Goal: Transaction & Acquisition: Purchase product/service

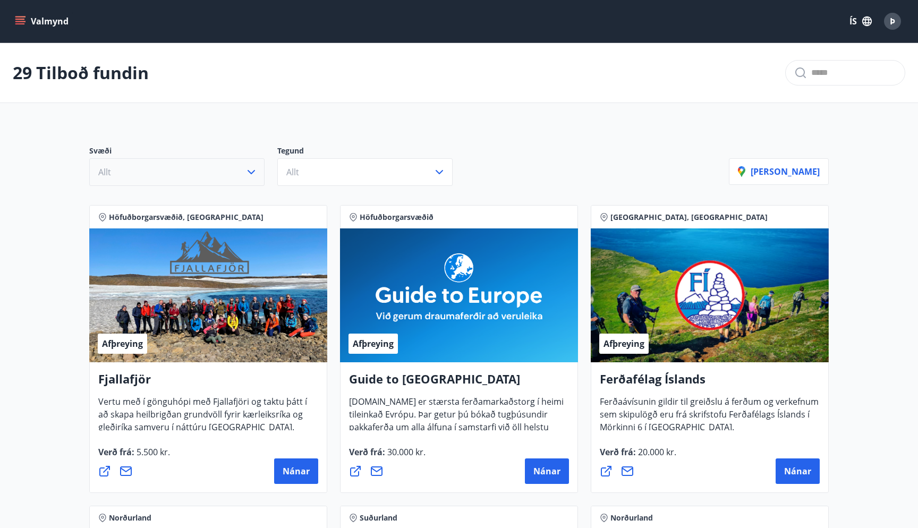
click at [252, 169] on icon "button" at bounding box center [251, 172] width 13 height 13
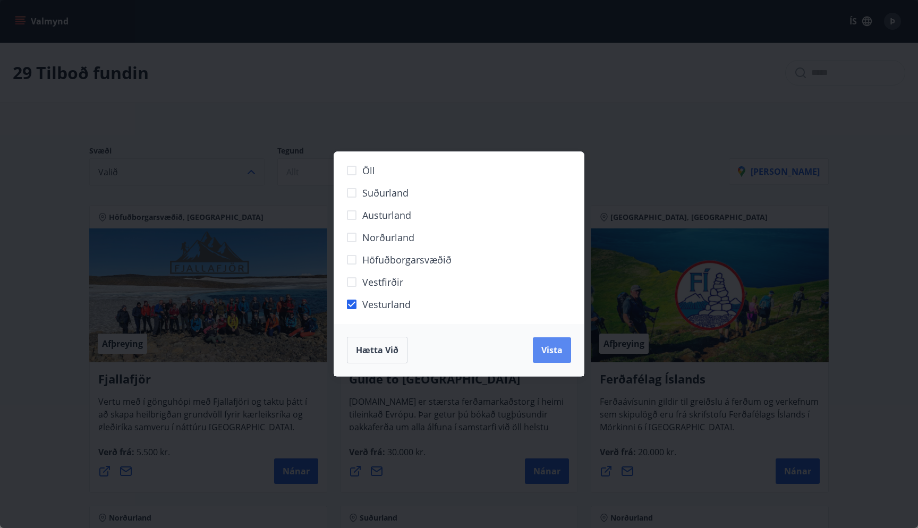
click at [544, 348] on span "Vista" at bounding box center [551, 350] width 21 height 12
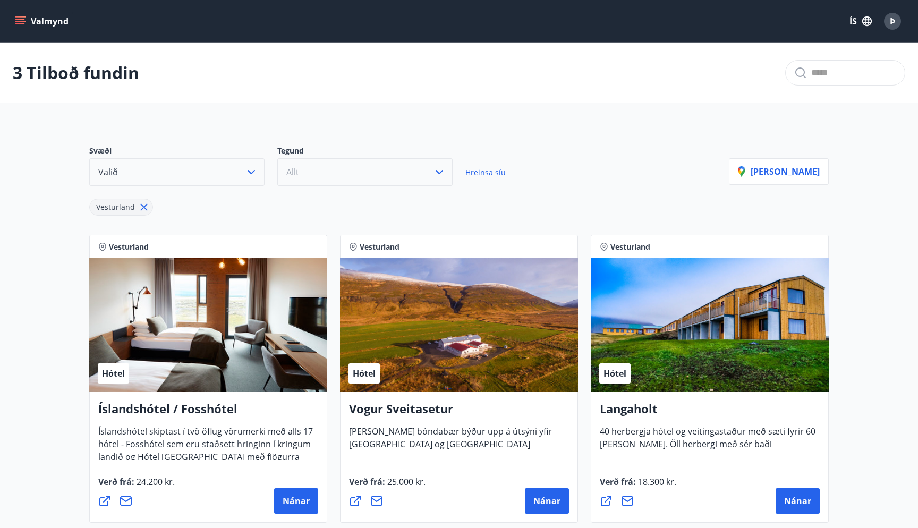
click at [442, 167] on icon "button" at bounding box center [439, 172] width 13 height 13
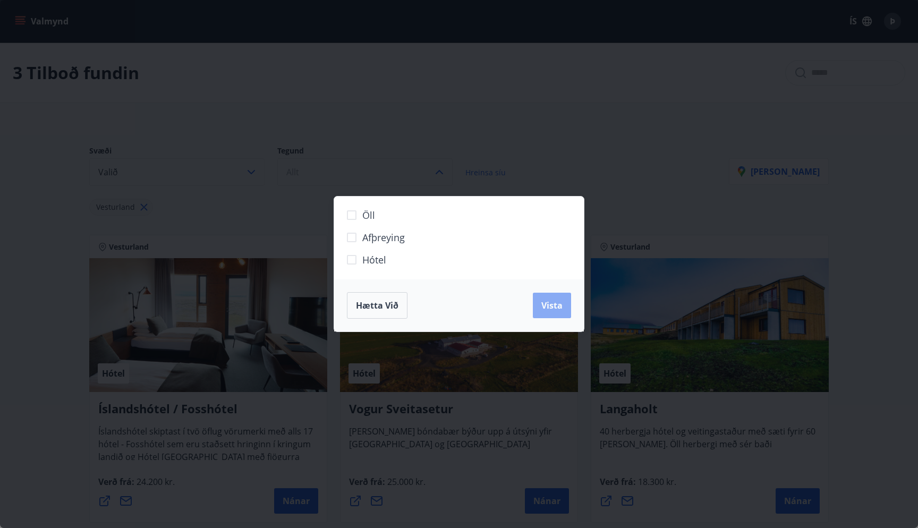
click at [543, 305] on span "Vista" at bounding box center [551, 306] width 21 height 12
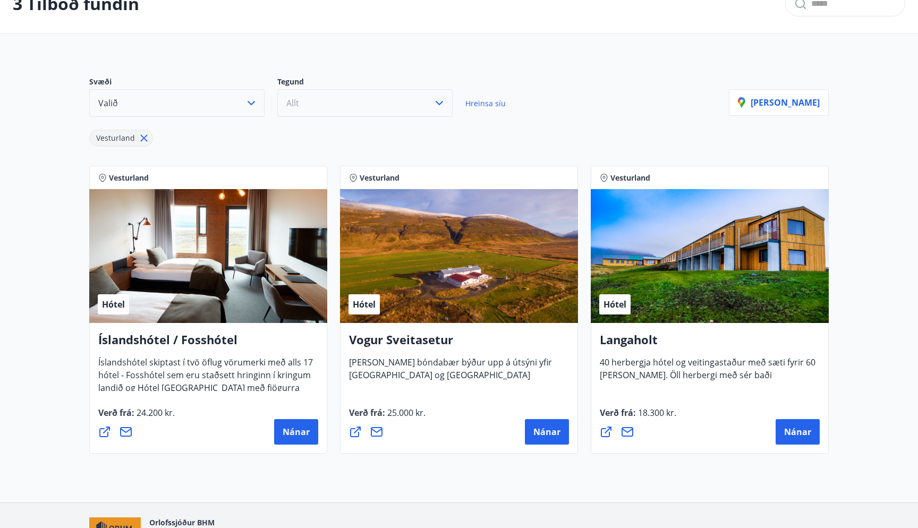
scroll to position [133, 0]
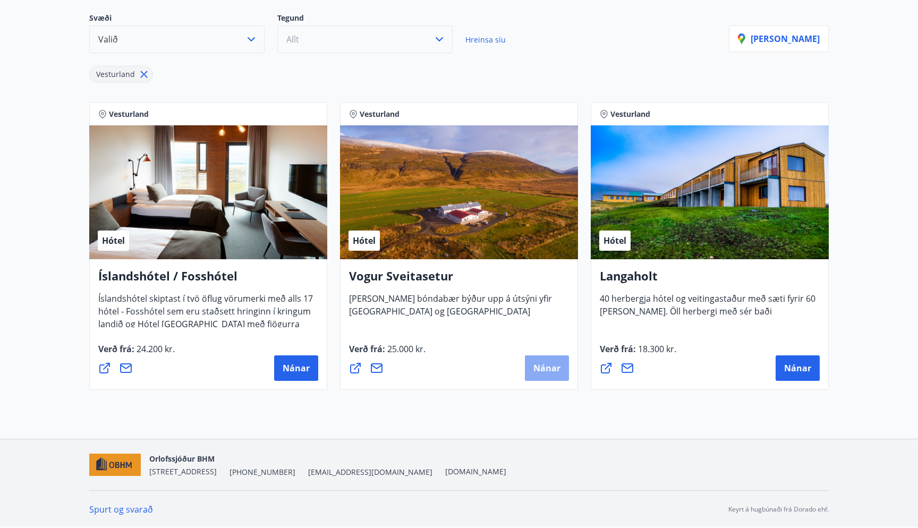
click at [558, 366] on span "Nánar" at bounding box center [546, 368] width 27 height 12
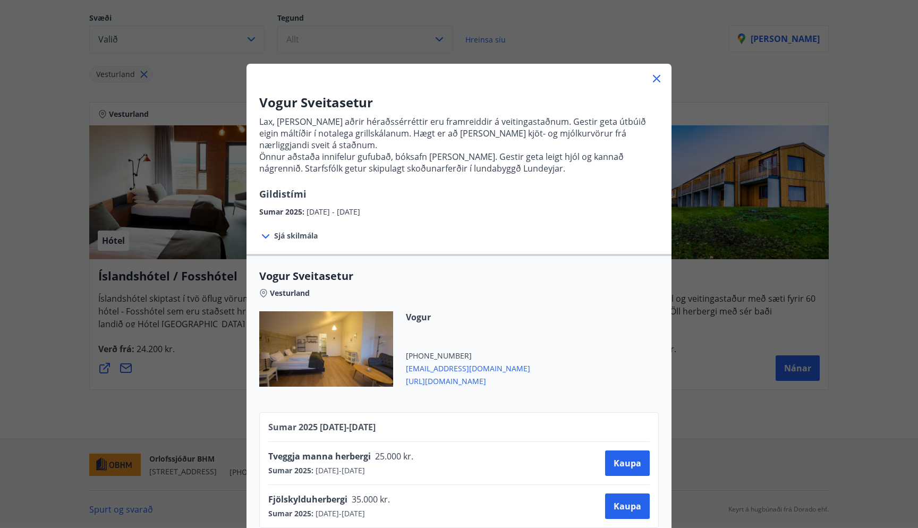
scroll to position [13, 0]
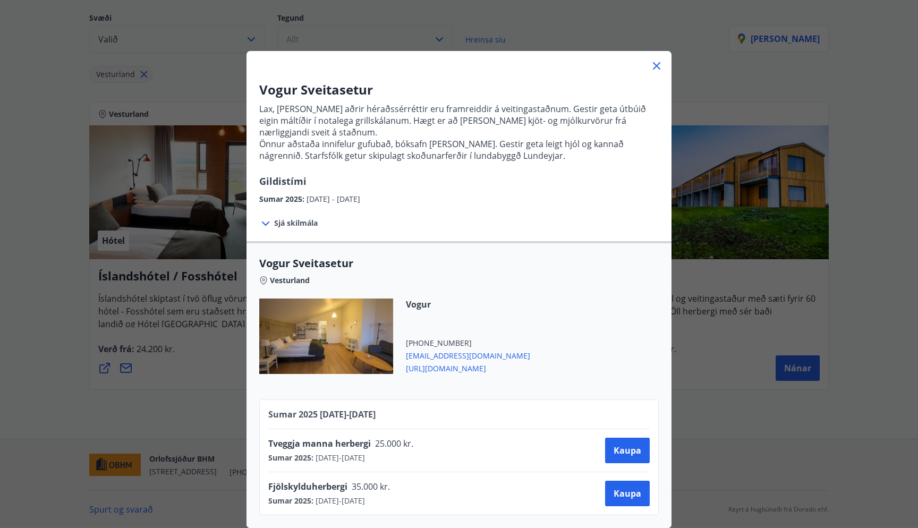
click at [268, 223] on icon at bounding box center [265, 223] width 7 height 4
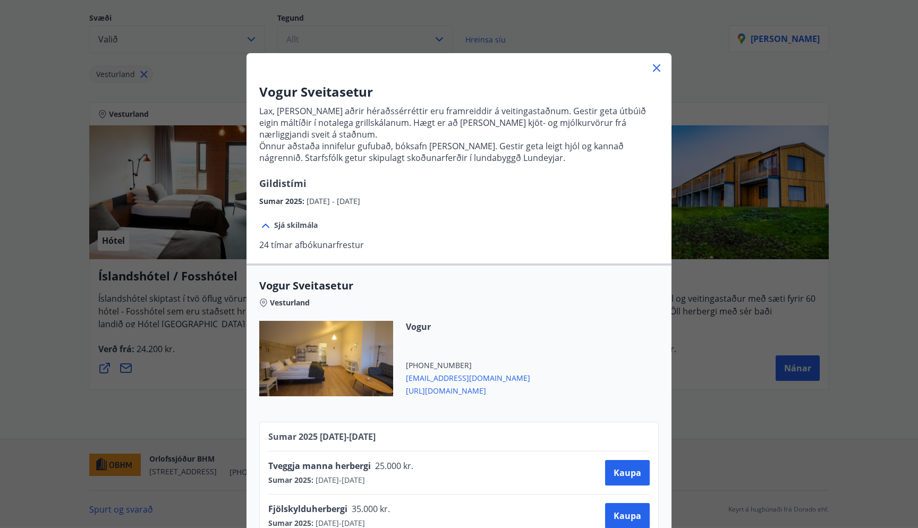
scroll to position [33, 0]
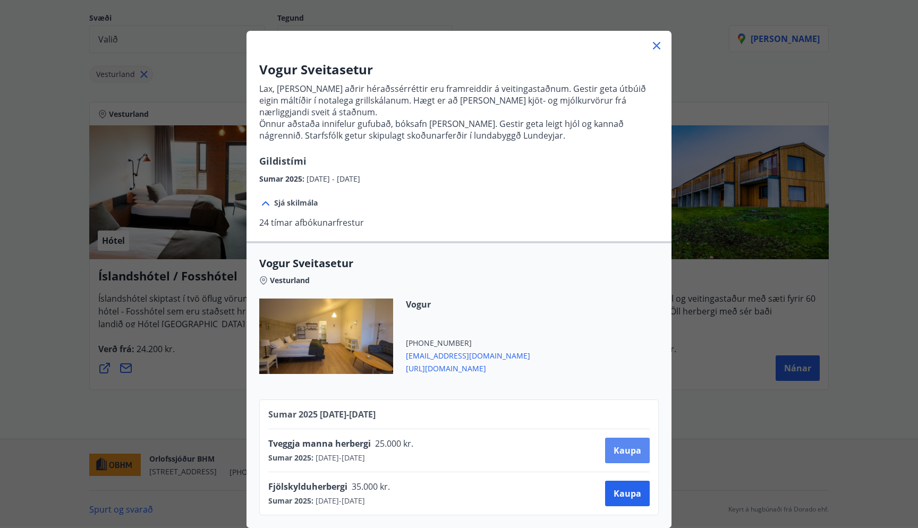
click at [627, 453] on span "Kaupa" at bounding box center [627, 451] width 28 height 12
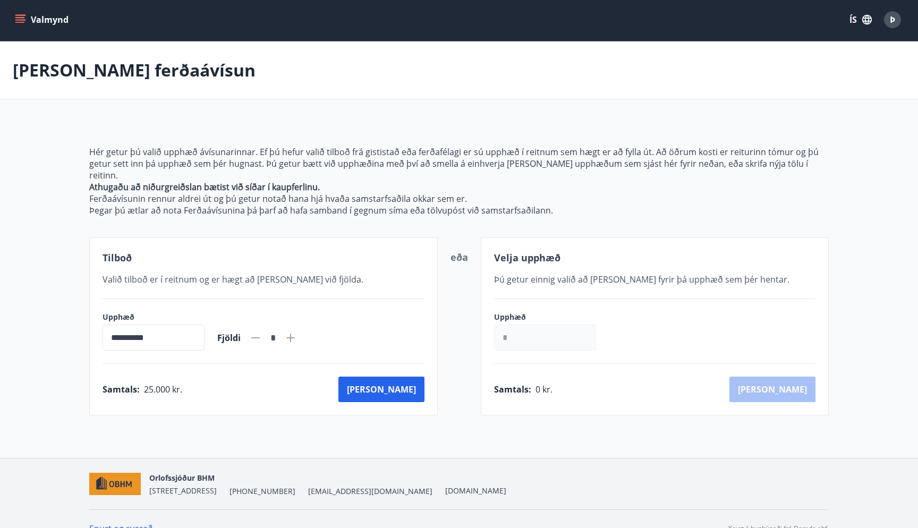
scroll to position [9, 0]
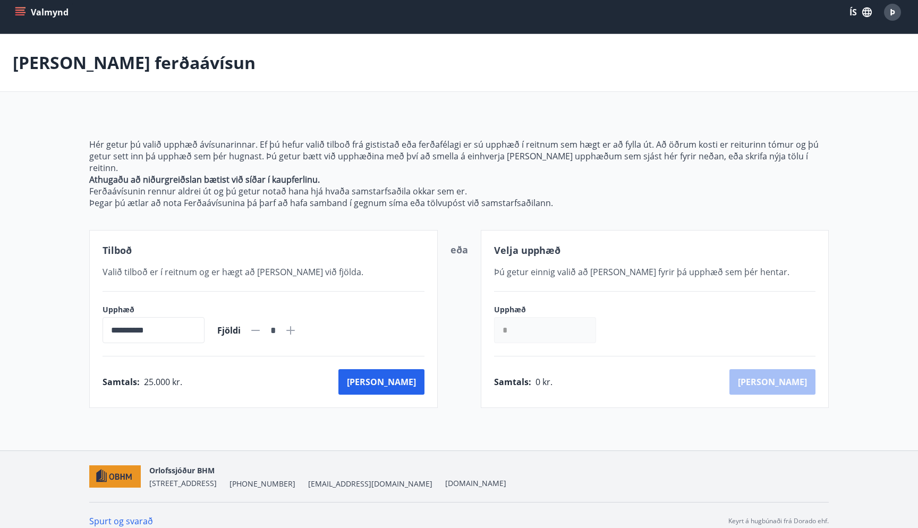
click at [519, 320] on input "*" at bounding box center [545, 330] width 102 height 26
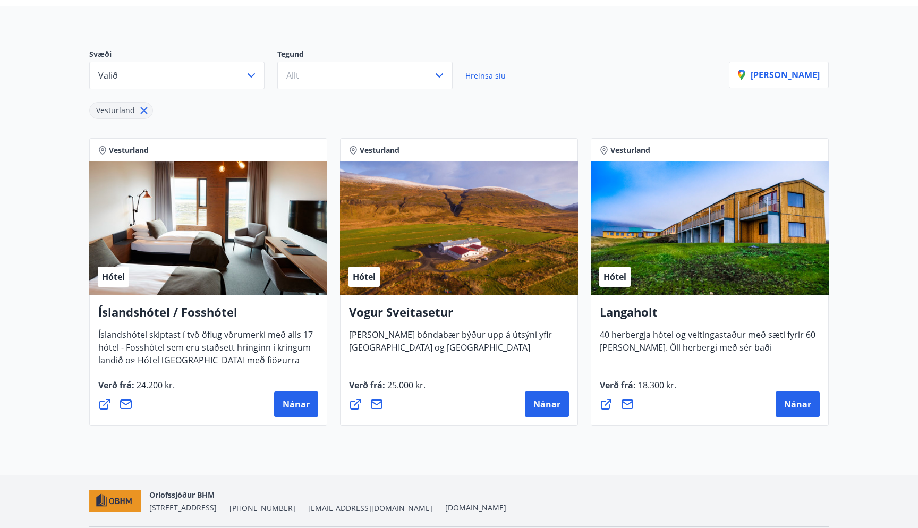
scroll to position [133, 0]
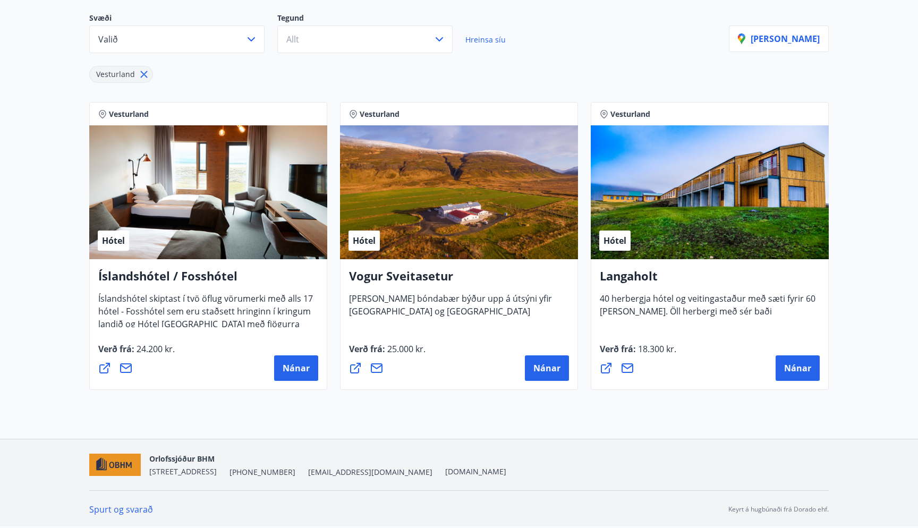
click at [639, 190] on div "Hótel" at bounding box center [710, 192] width 238 height 134
click at [795, 354] on div "Verð frá : 18.300 kr. Nánar" at bounding box center [710, 362] width 220 height 38
click at [797, 363] on span "Nánar" at bounding box center [797, 368] width 27 height 12
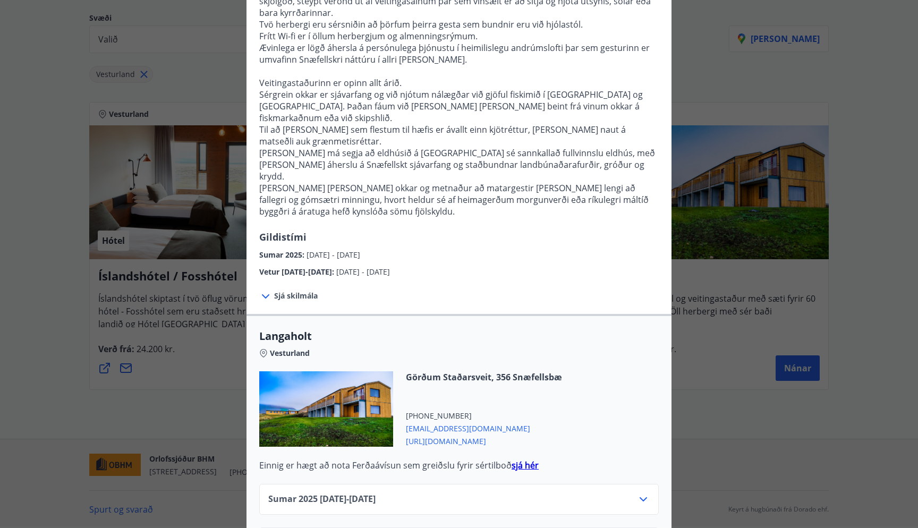
scroll to position [152, 0]
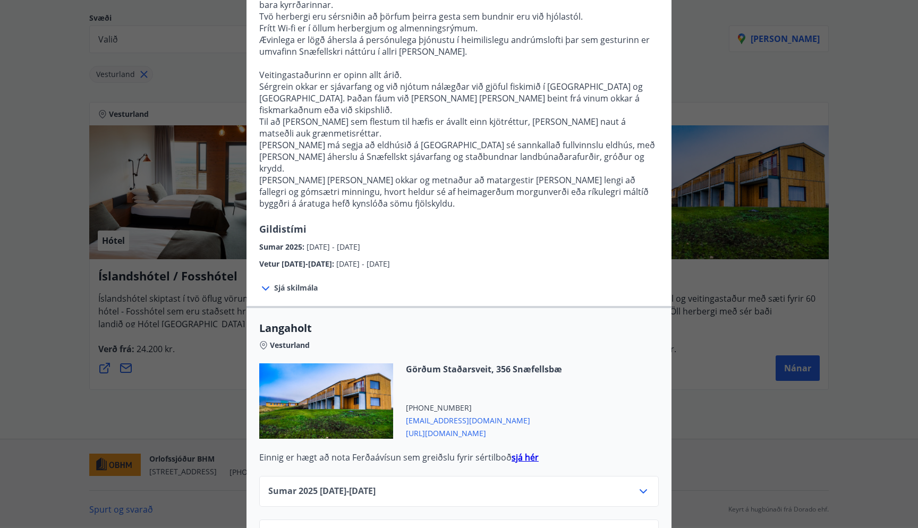
click at [529, 451] on strong "sjá hér" at bounding box center [524, 457] width 27 height 12
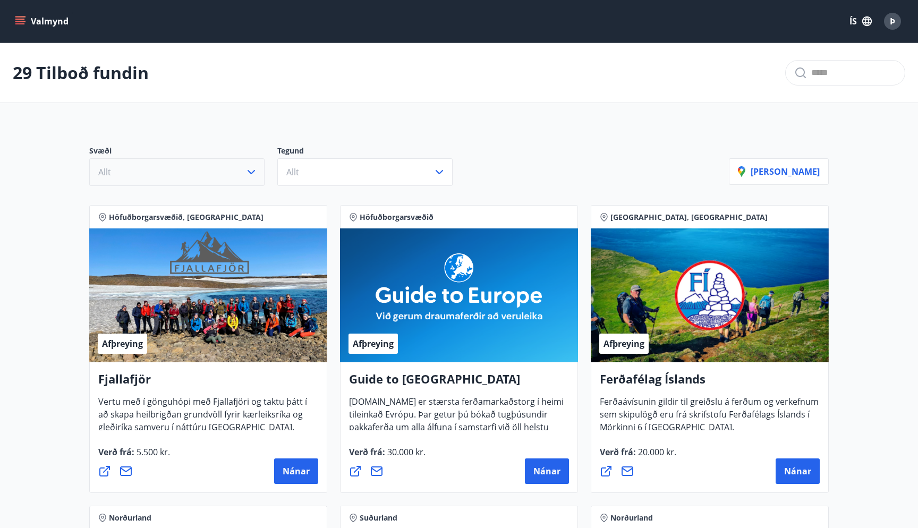
click at [245, 173] on icon "button" at bounding box center [251, 172] width 13 height 13
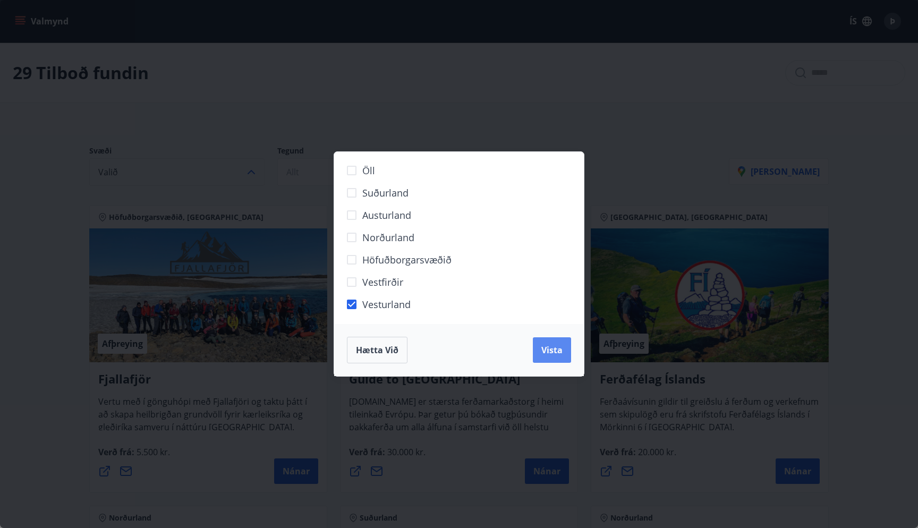
click at [566, 350] on button "Vista" at bounding box center [552, 349] width 38 height 25
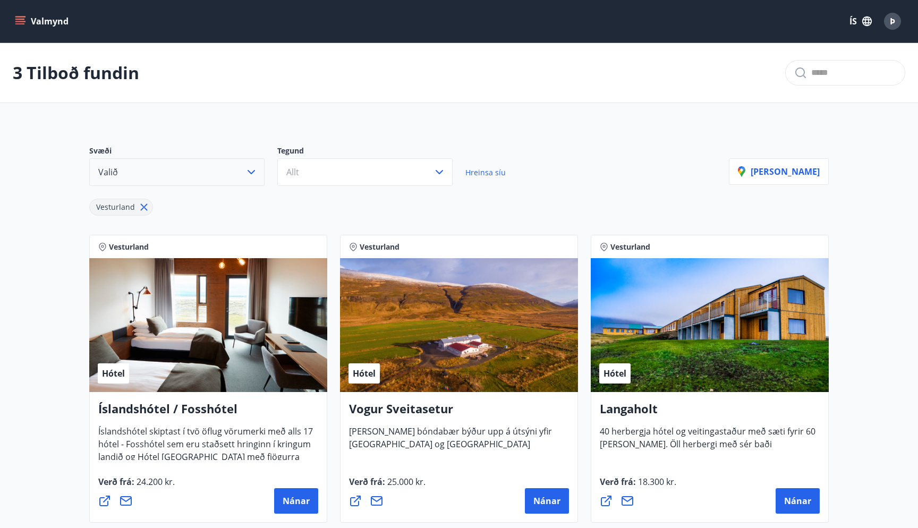
scroll to position [133, 0]
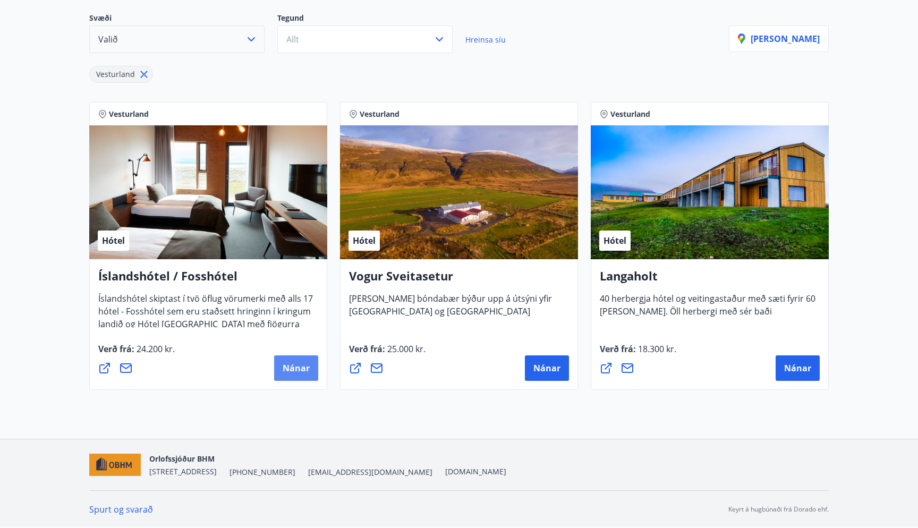
click at [314, 377] on button "Nánar" at bounding box center [296, 367] width 44 height 25
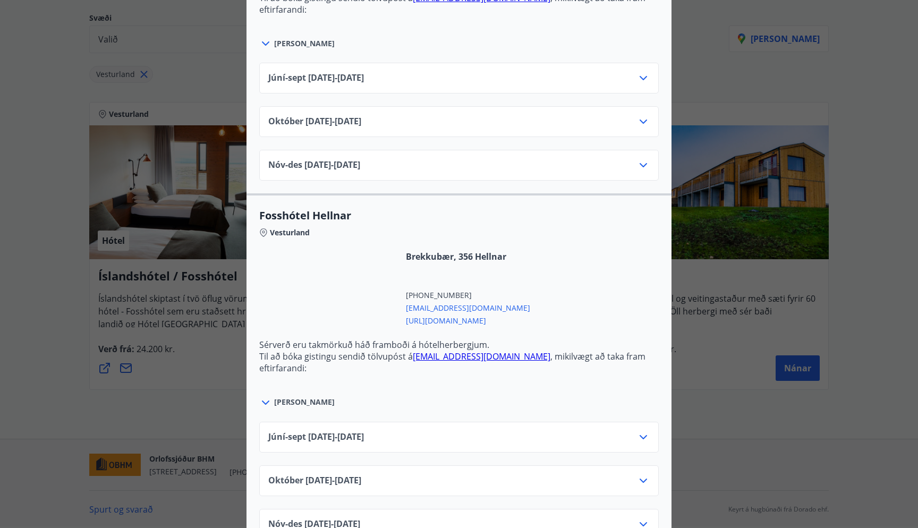
scroll to position [924, 0]
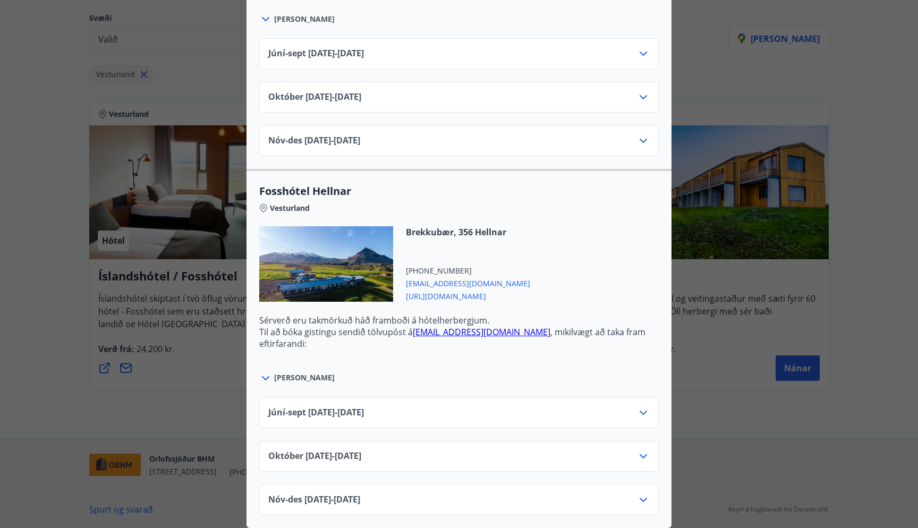
click at [451, 293] on span "https://www.islandshotel.is/is" at bounding box center [468, 295] width 124 height 13
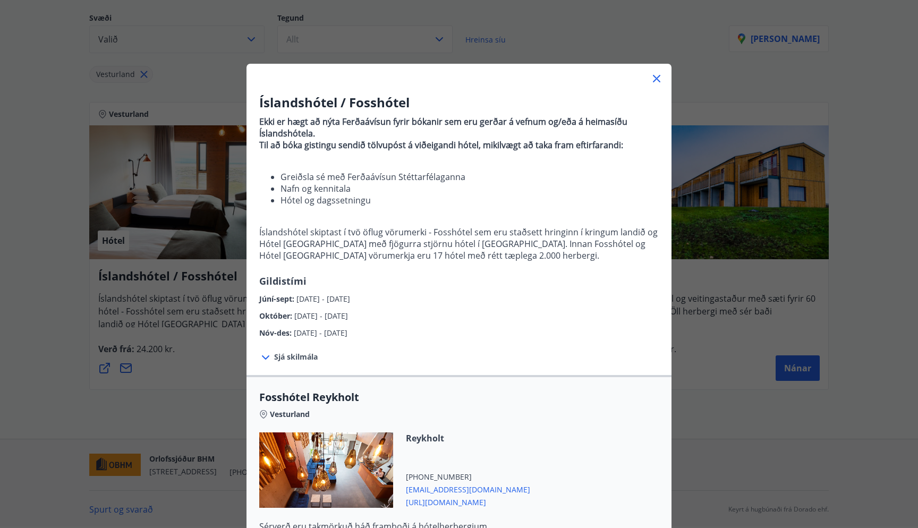
click at [699, 286] on div "Íslandshótel / Fosshótel Ekki er hægt að nýta Ferðaávísun fyrir bókanir sem eru…" at bounding box center [459, 264] width 918 height 528
click at [656, 80] on icon at bounding box center [656, 78] width 7 height 7
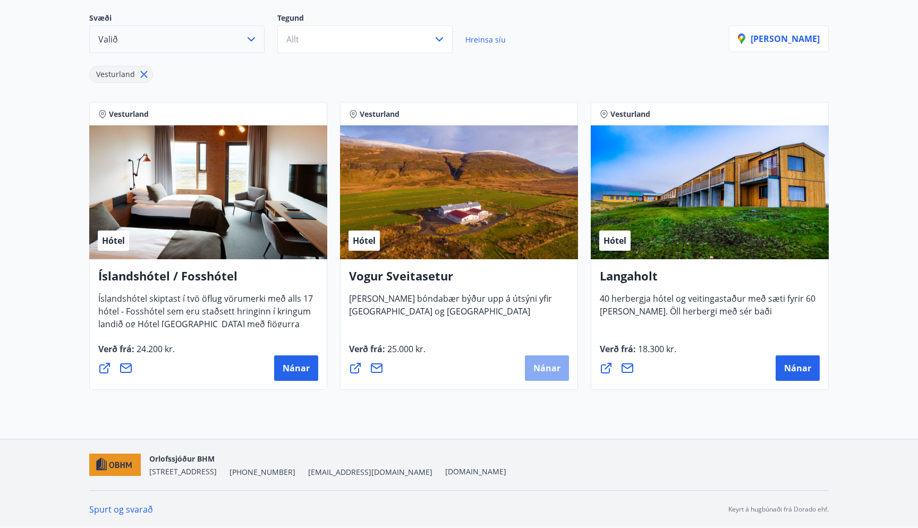
click at [538, 371] on span "Nánar" at bounding box center [546, 368] width 27 height 12
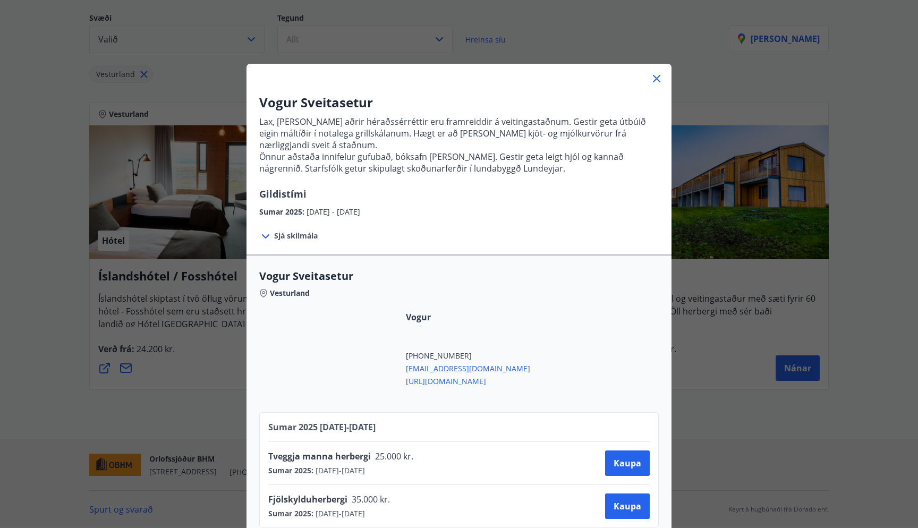
scroll to position [13, 0]
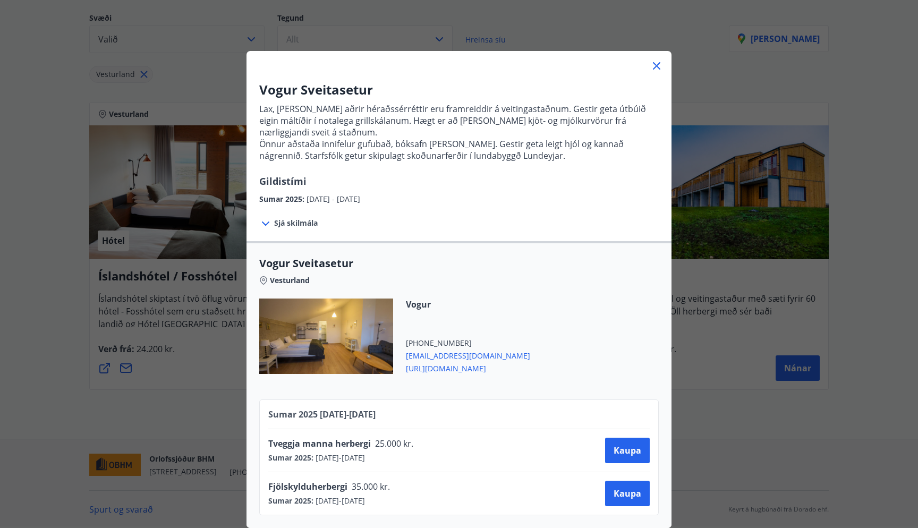
click at [445, 370] on span "http://vogur.org/" at bounding box center [468, 367] width 124 height 13
click at [657, 66] on icon at bounding box center [656, 65] width 7 height 7
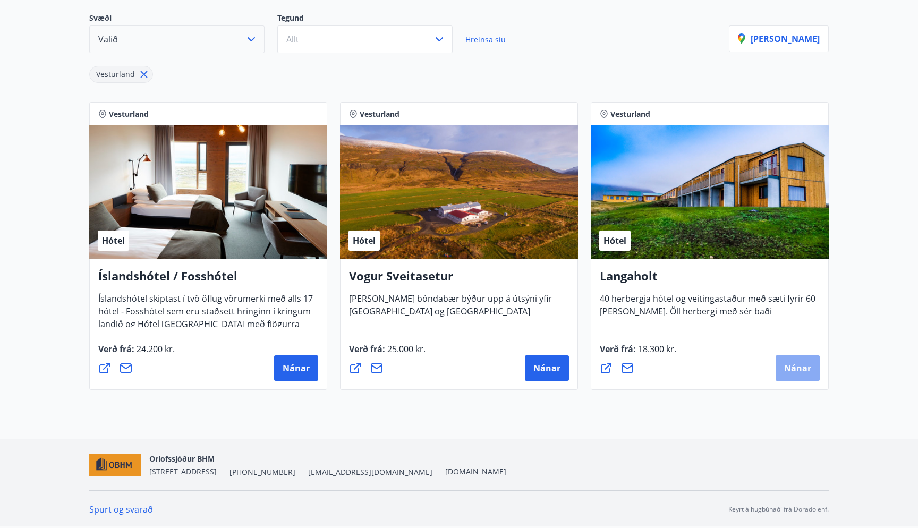
click at [794, 369] on span "Nánar" at bounding box center [797, 368] width 27 height 12
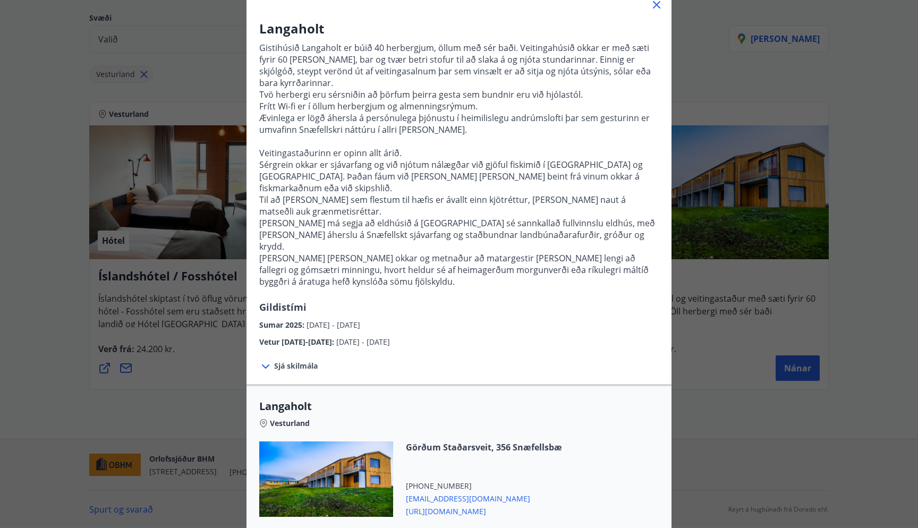
scroll to position [132, 0]
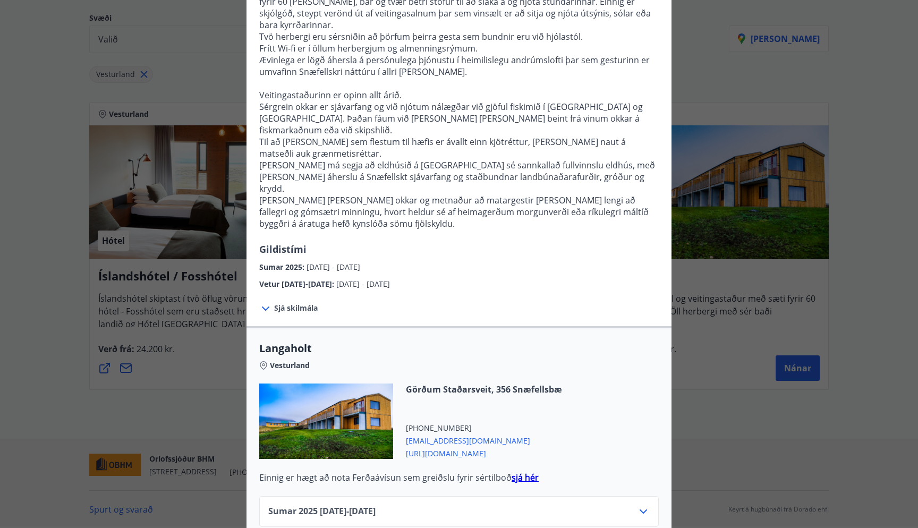
click at [454, 446] on span "https://langaholt.is/islenska/" at bounding box center [484, 452] width 156 height 13
